Goal: Transaction & Acquisition: Download file/media

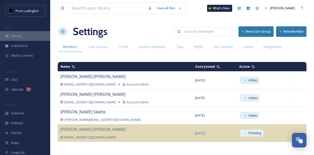
click at [25, 38] on div "Library" at bounding box center [25, 36] width 50 height 10
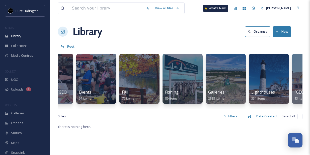
scroll to position [0, 250]
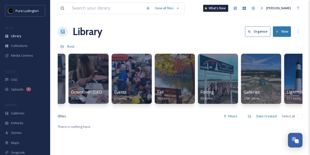
click at [166, 78] on div at bounding box center [175, 79] width 40 height 50
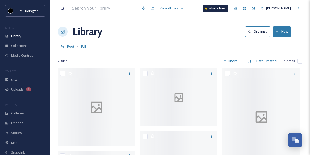
click at [173, 48] on div "Root Fall" at bounding box center [180, 47] width 245 height 10
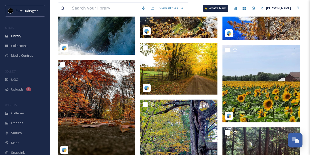
scroll to position [350, 0]
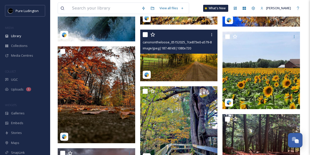
click at [203, 68] on img at bounding box center [179, 56] width 78 height 52
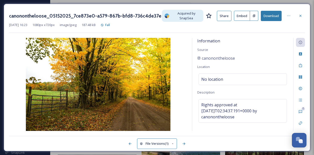
click at [268, 18] on button "Download" at bounding box center [271, 16] width 21 height 10
click at [299, 15] on icon at bounding box center [301, 16] width 4 height 4
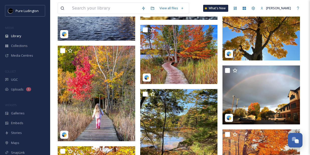
scroll to position [25, 0]
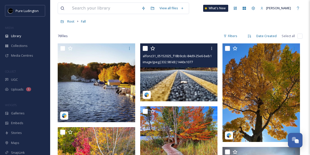
click at [189, 84] on img at bounding box center [179, 72] width 78 height 58
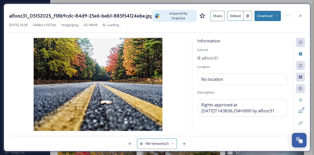
click at [274, 13] on button "Download" at bounding box center [268, 16] width 27 height 10
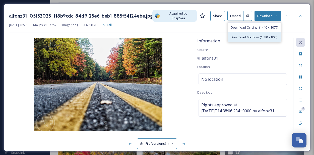
click at [259, 35] on span "Download Medium (1080 x 808)" at bounding box center [254, 37] width 46 height 5
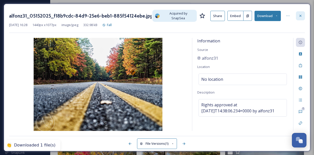
click at [299, 14] on icon at bounding box center [301, 16] width 4 height 4
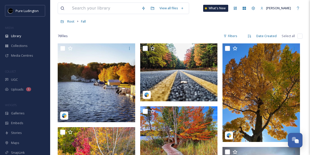
click at [195, 34] on div "76 file s Filters Date Created Select all" at bounding box center [180, 36] width 245 height 10
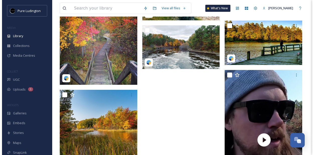
scroll to position [1742, 0]
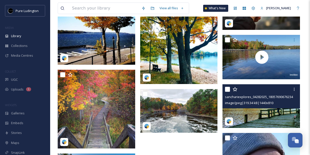
click at [259, 112] on img at bounding box center [262, 106] width 78 height 44
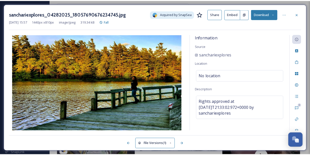
scroll to position [1751, 0]
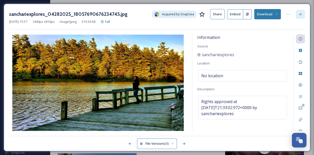
click at [300, 15] on icon at bounding box center [301, 14] width 4 height 4
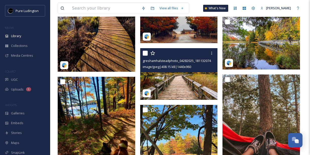
scroll to position [1545, 0]
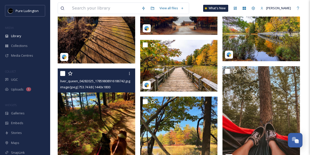
click at [116, 134] on img at bounding box center [97, 117] width 78 height 97
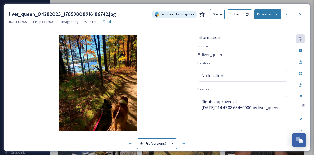
click at [267, 13] on button "Download" at bounding box center [267, 14] width 27 height 10
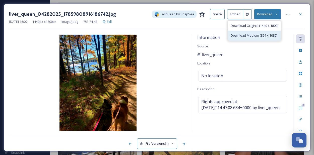
click at [262, 33] on span "Download Medium (864 x 1080)" at bounding box center [254, 35] width 46 height 5
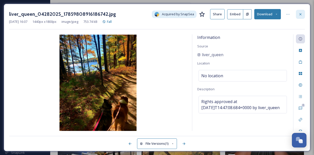
click at [298, 14] on div at bounding box center [300, 14] width 9 height 9
